Goal: Information Seeking & Learning: Learn about a topic

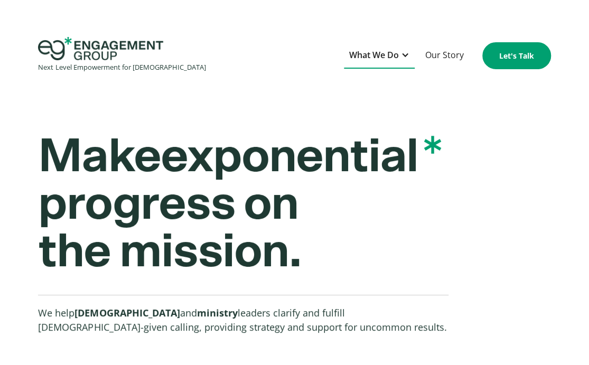
click at [402, 55] on div at bounding box center [405, 55] width 8 height 8
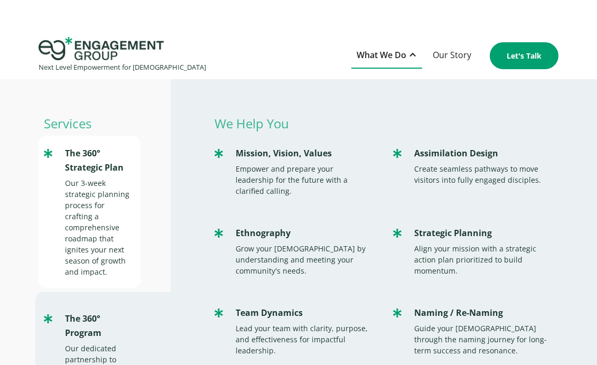
click at [80, 155] on div "The 360° Strategic Plan" at bounding box center [97, 160] width 65 height 29
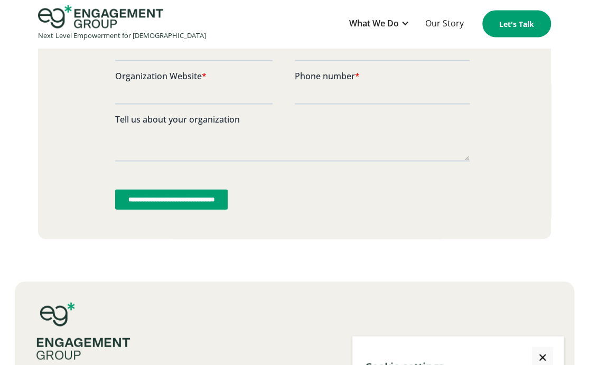
scroll to position [2718, 0]
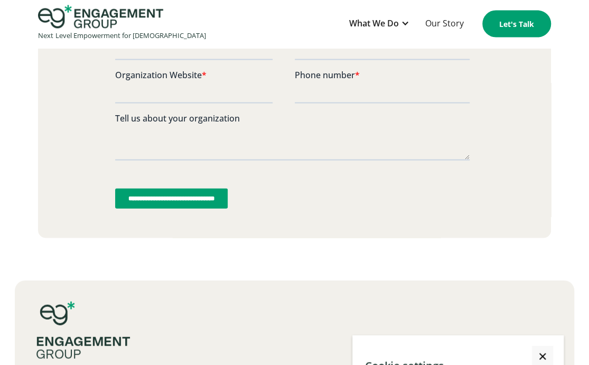
drag, startPoint x: 536, startPoint y: 216, endPoint x: 507, endPoint y: 216, distance: 29.0
click at [536, 346] on link "Close Cookie Popup" at bounding box center [542, 356] width 21 height 21
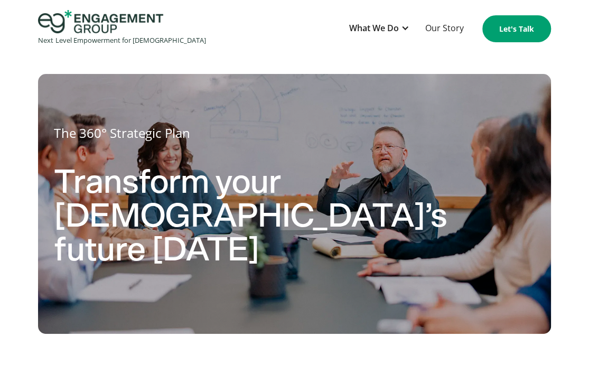
scroll to position [0, 0]
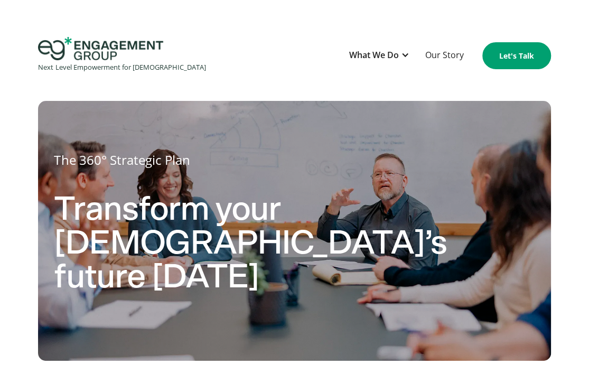
click at [23, 355] on div "The 360° Strategic Plan Transform your [DEMOGRAPHIC_DATA]’s future [DATE]" at bounding box center [294, 241] width 589 height 323
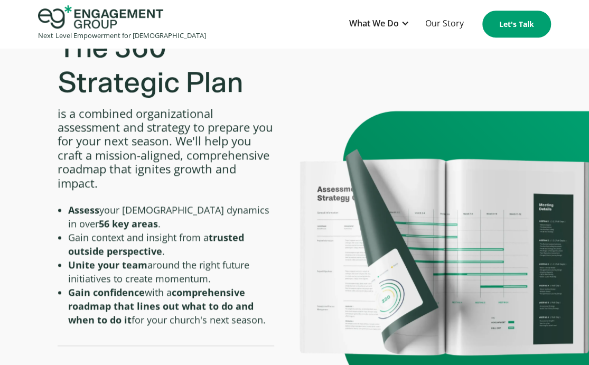
scroll to position [422, 0]
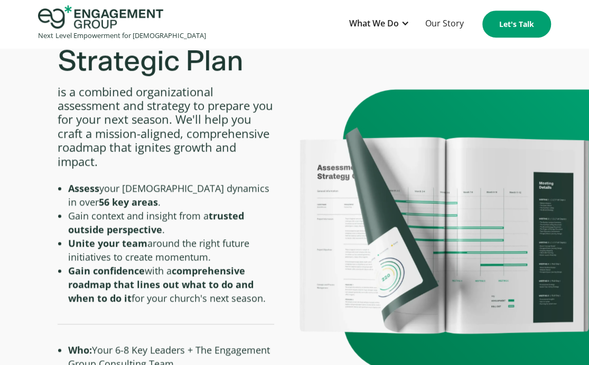
click at [327, 344] on div "The 360° Strategic Plan is a combined organizational assessment and strategy to…" at bounding box center [294, 230] width 589 height 441
click at [340, 348] on div "The 360° Strategic Plan is a combined organizational assessment and strategy to…" at bounding box center [294, 230] width 589 height 441
click at [341, 349] on div "The 360° Strategic Plan is a combined organizational assessment and strategy to…" at bounding box center [294, 230] width 589 height 441
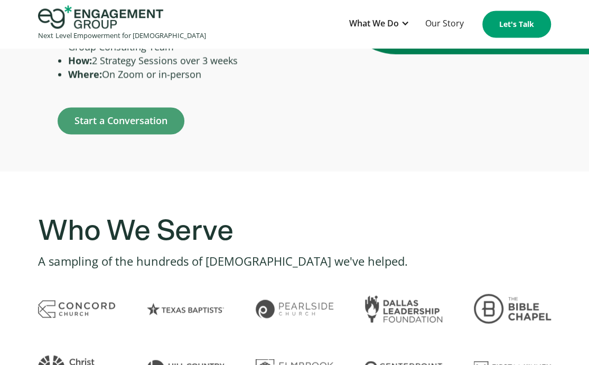
scroll to position [475, 0]
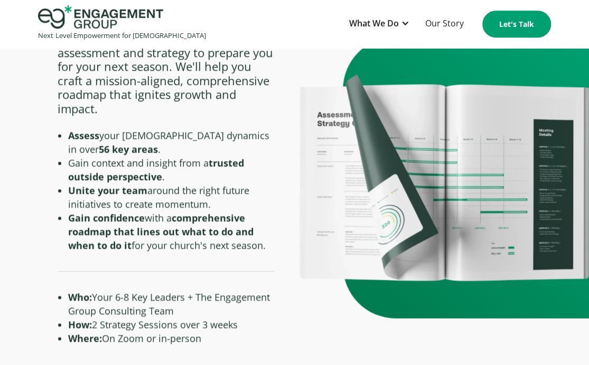
click at [381, 345] on div "The 360° Strategic Plan is a combined organizational assessment and strategy to…" at bounding box center [294, 177] width 589 height 441
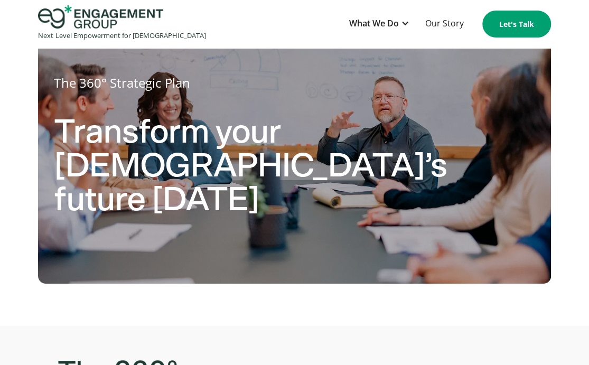
scroll to position [0, 0]
